Goal: Check status

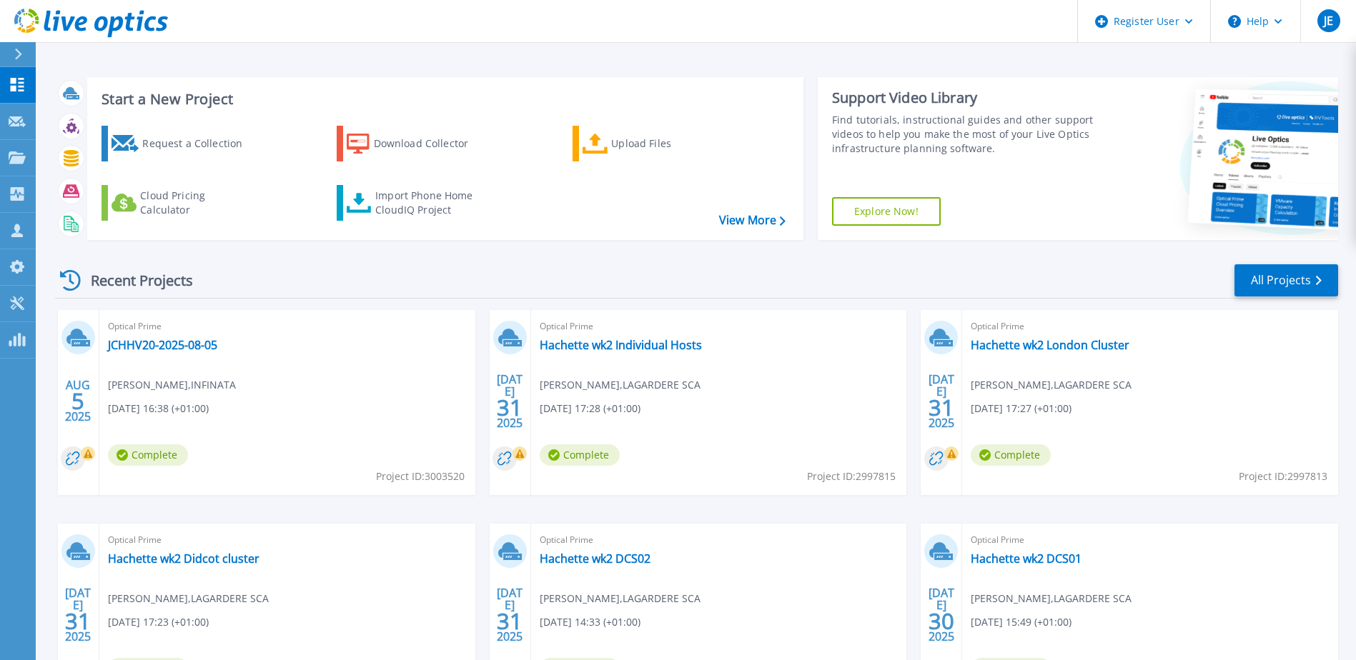
click at [348, 298] on div "Recent Projects All Projects" at bounding box center [696, 281] width 1283 height 36
click at [183, 353] on div "Optical Prime JCHHV20-2025-08-05 [PERSON_NAME] , INFINATA [DATE] 16:38 (+01:00)…" at bounding box center [287, 402] width 376 height 185
click at [187, 340] on link "JCHHV20-2025-08-05" at bounding box center [162, 345] width 109 height 14
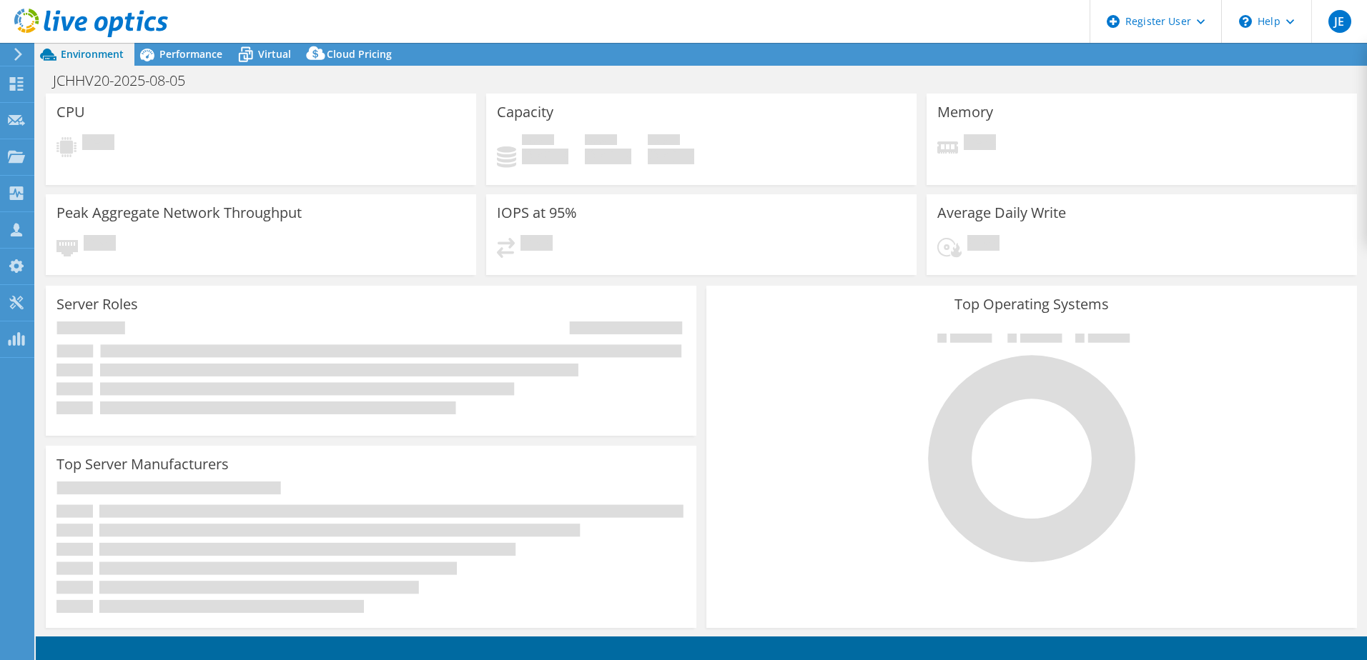
select select "USD"
select select "EULondon"
select select "GBP"
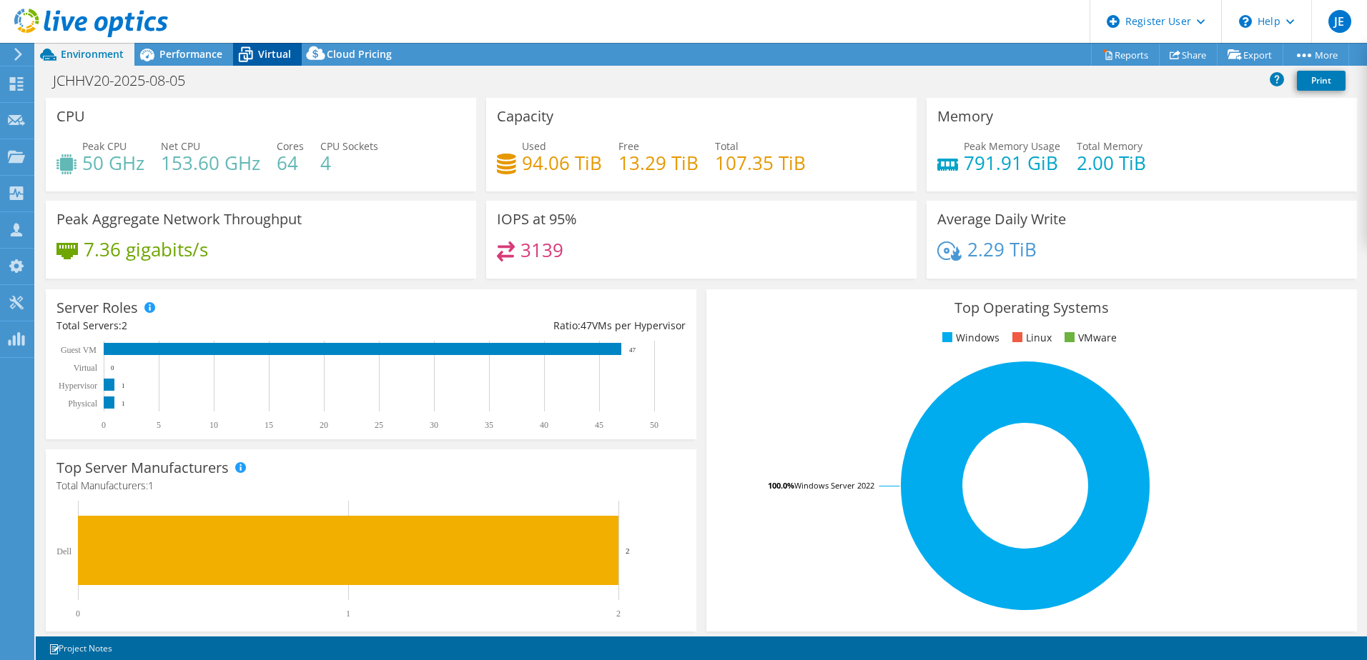
click at [266, 54] on span "Virtual" at bounding box center [274, 54] width 33 height 14
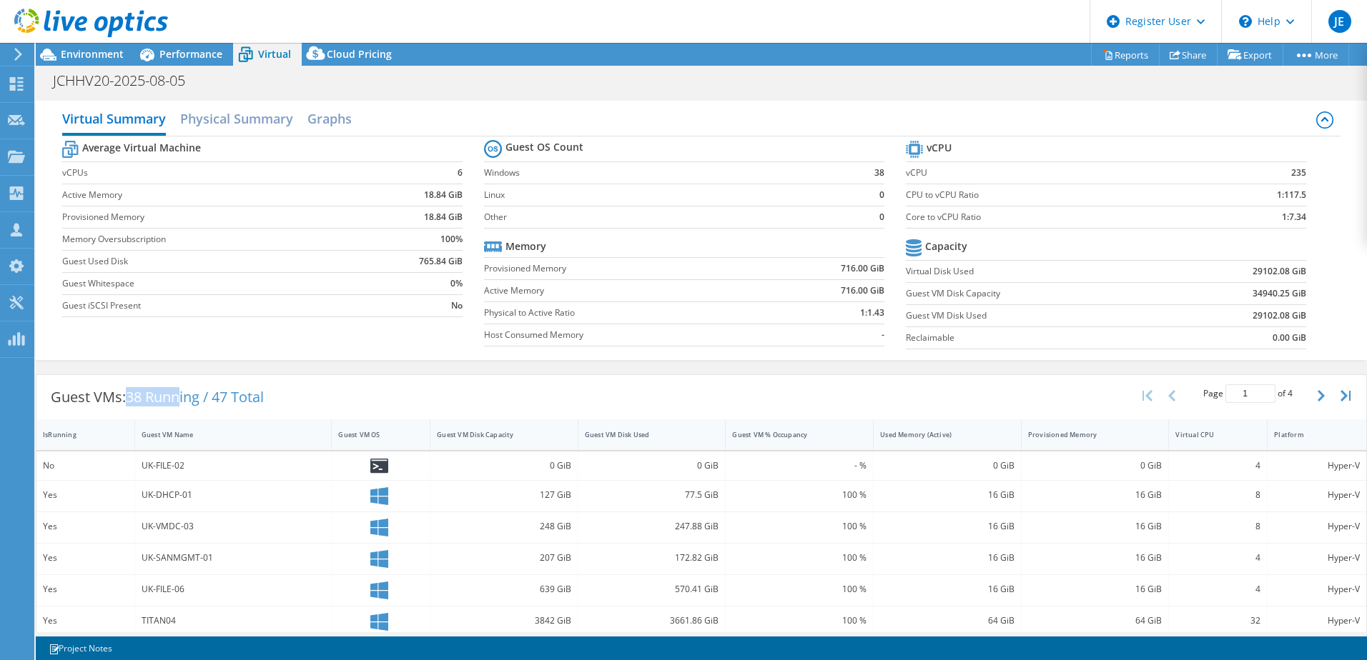
drag, startPoint x: 132, startPoint y: 398, endPoint x: 182, endPoint y: 397, distance: 50.0
click at [182, 397] on span "38 Running / 47 Total" at bounding box center [195, 396] width 138 height 19
click at [167, 400] on span "38 Running / 47 Total" at bounding box center [195, 396] width 138 height 19
click at [180, 44] on div "Performance" at bounding box center [183, 54] width 99 height 23
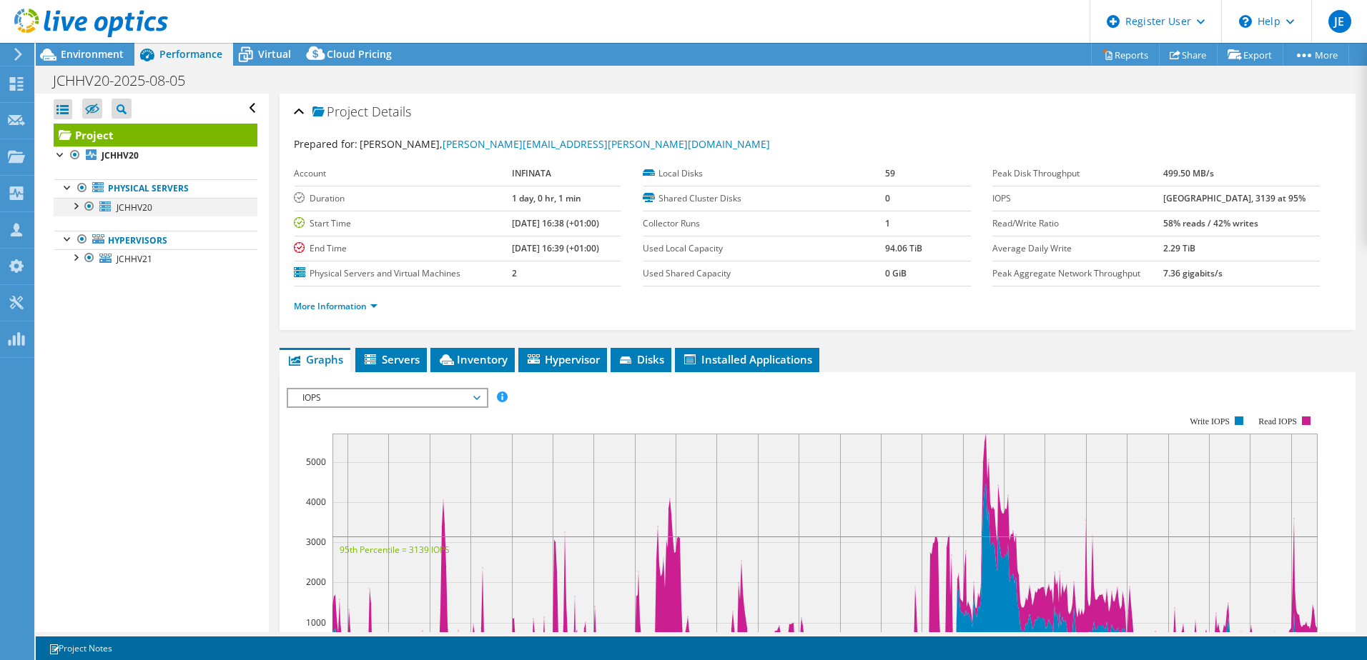
click at [76, 212] on div at bounding box center [75, 205] width 14 height 14
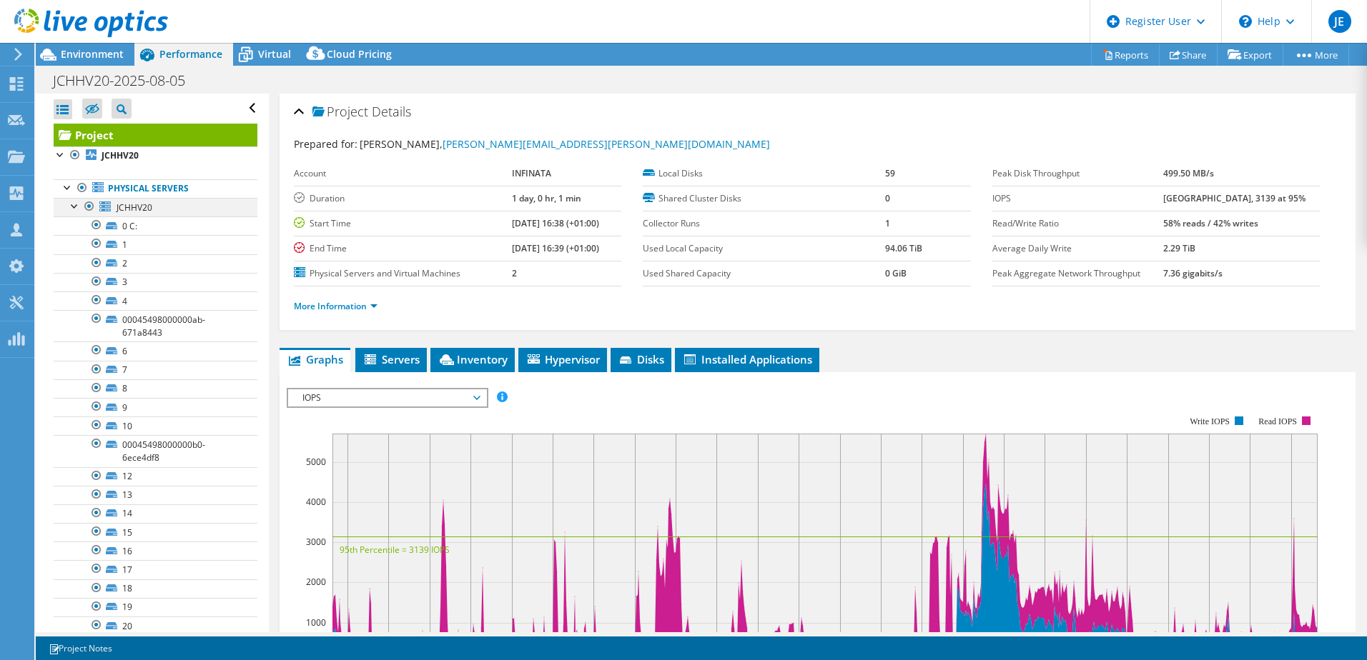
click at [75, 202] on div at bounding box center [75, 205] width 14 height 14
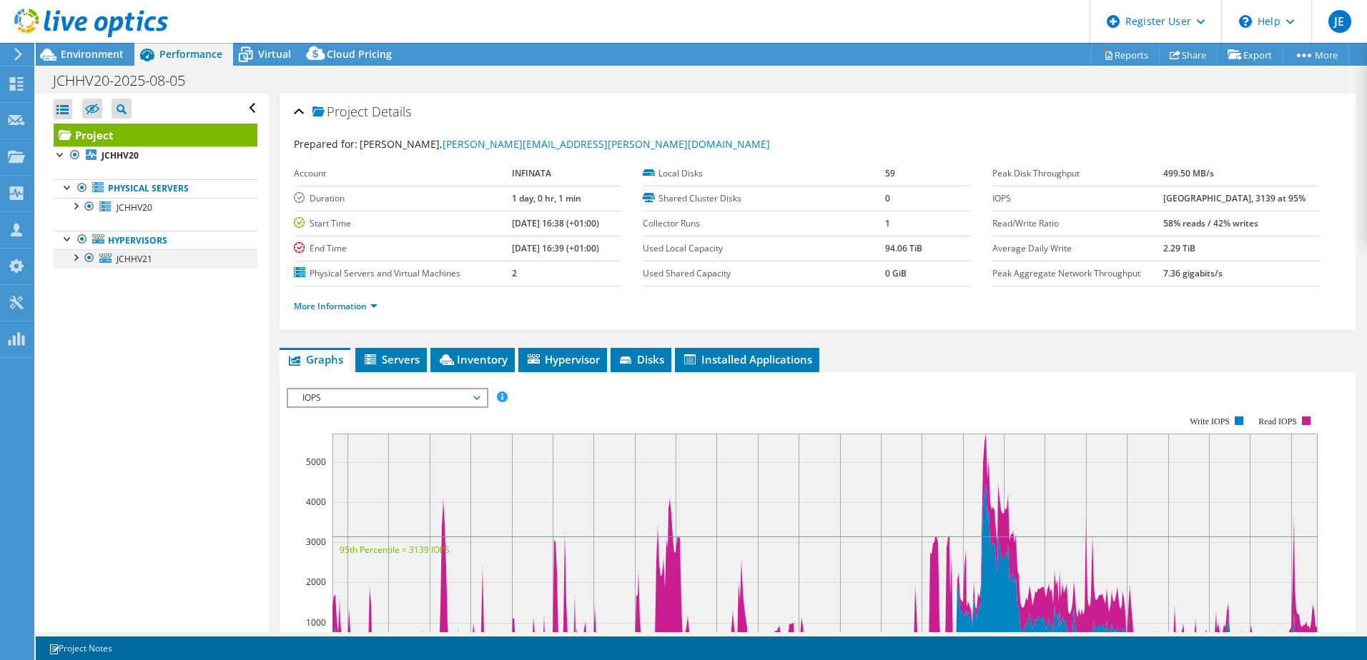
click at [71, 260] on div at bounding box center [75, 256] width 14 height 14
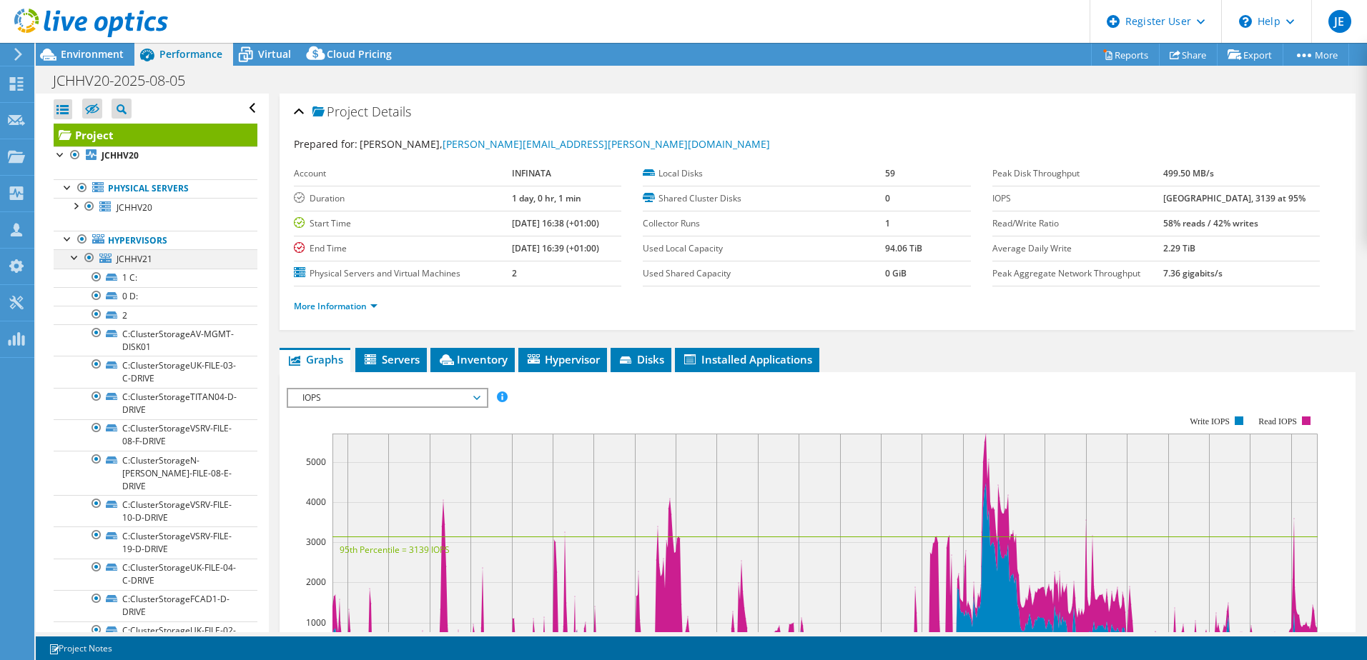
click at [73, 259] on div at bounding box center [75, 256] width 14 height 14
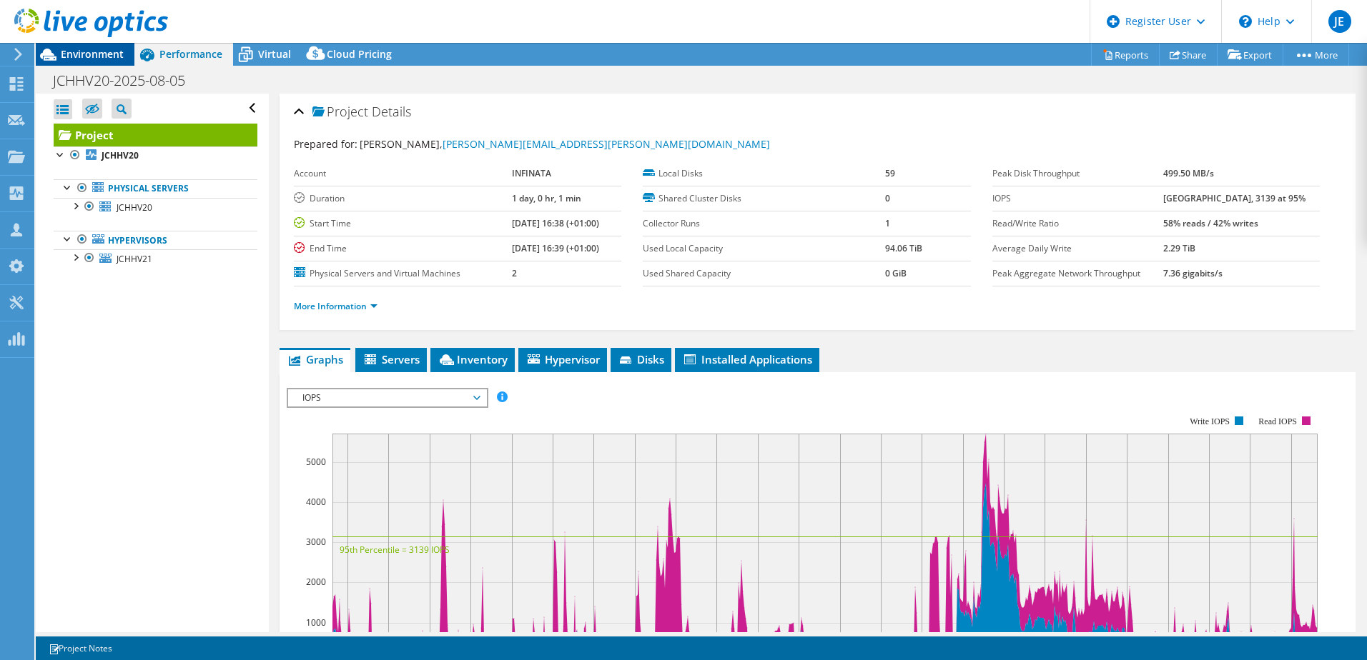
click at [81, 52] on span "Environment" at bounding box center [92, 54] width 63 height 14
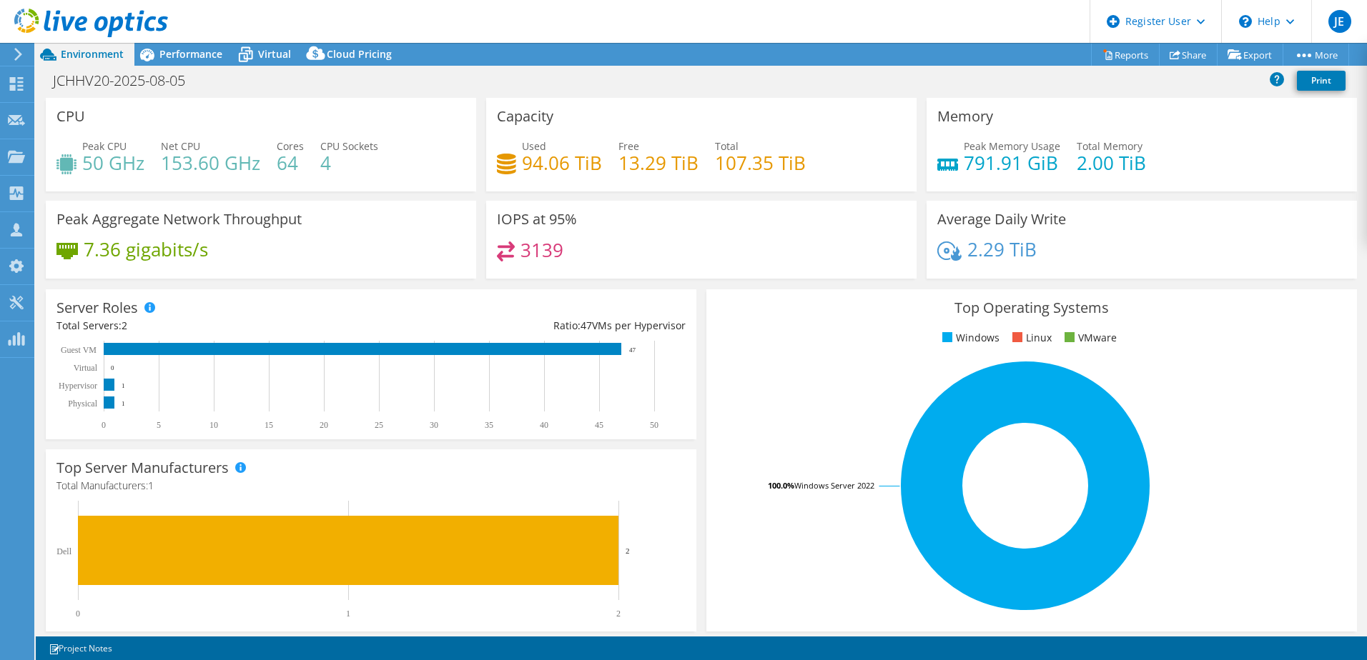
click at [693, 322] on div "Server Roles Physical Servers represent bare metal servers that were targets of…" at bounding box center [371, 364] width 660 height 160
select select "EULondon"
select select "GBP"
